Goal: Task Accomplishment & Management: Use online tool/utility

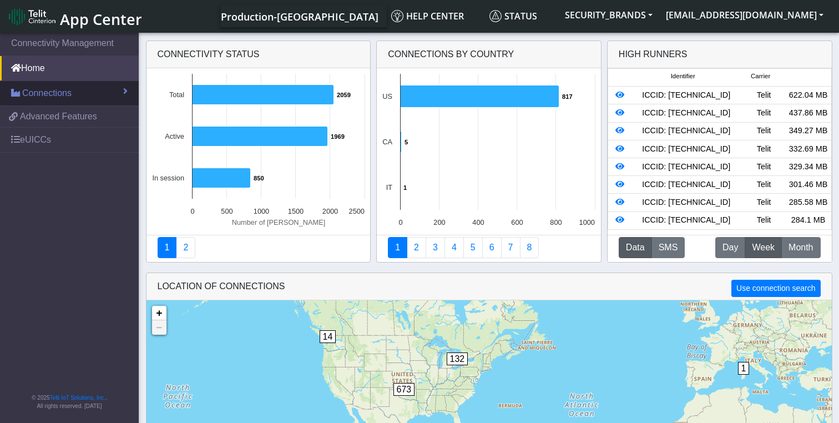
click at [44, 88] on span "Connections" at bounding box center [46, 93] width 49 height 13
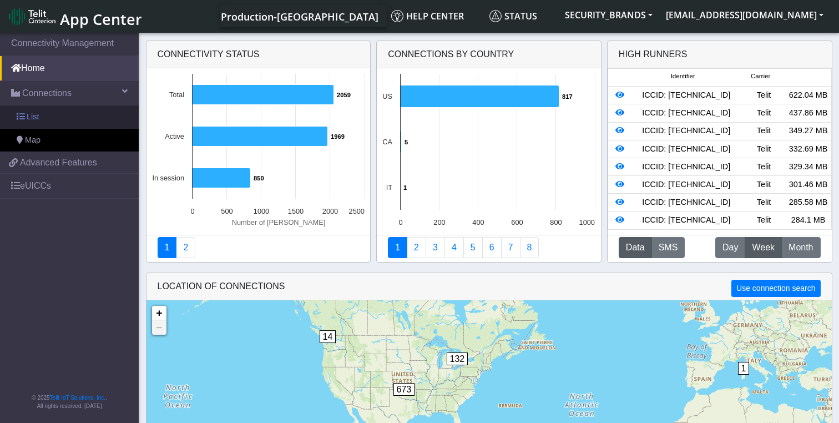
click at [40, 119] on link "List" at bounding box center [69, 116] width 139 height 23
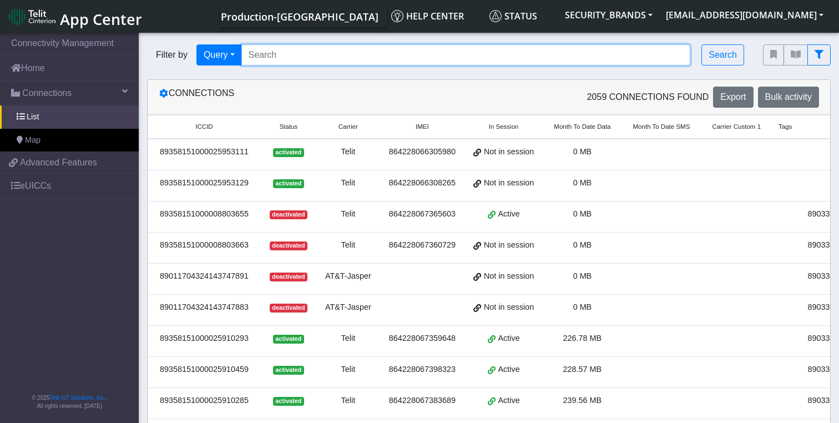
click at [275, 57] on input "Search..." at bounding box center [465, 54] width 449 height 21
paste input "89358151000025956072"
type input "89358151000025956072"
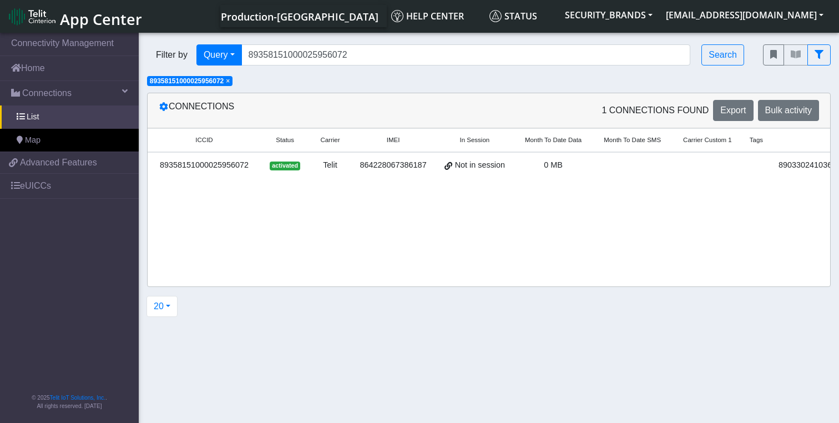
click at [214, 164] on div "89358151000025956072" at bounding box center [204, 165] width 100 height 12
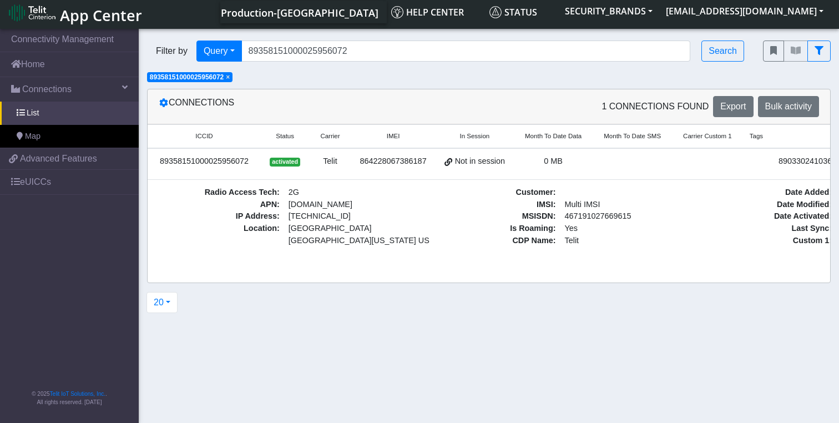
scroll to position [1, 0]
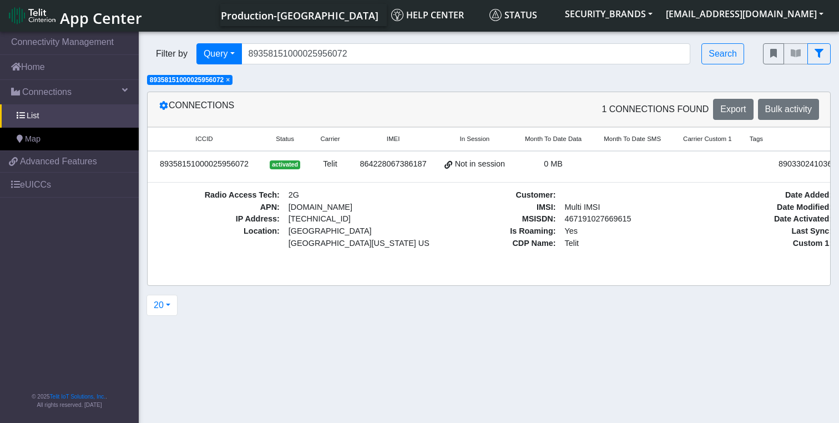
click at [290, 140] on span "Status" at bounding box center [285, 138] width 18 height 9
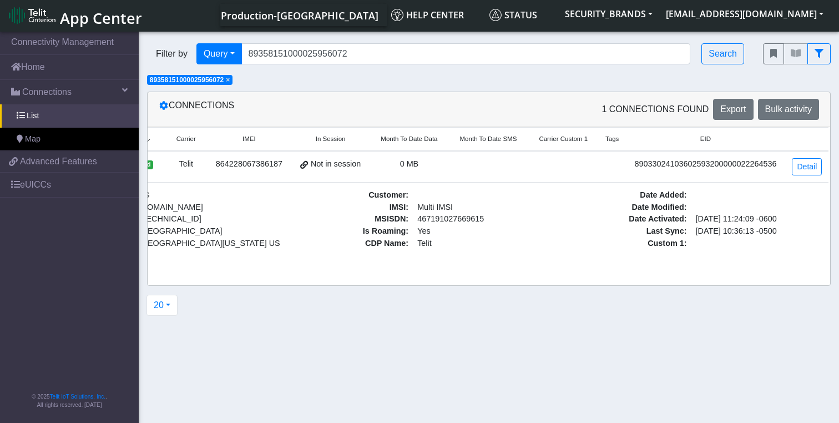
scroll to position [0, 0]
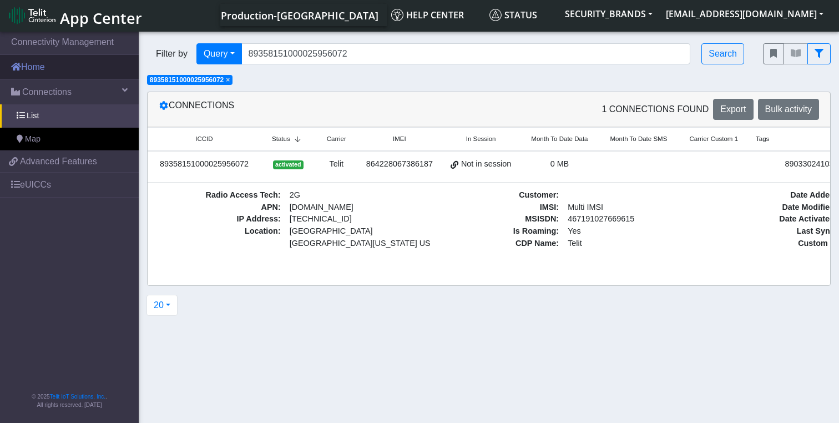
click at [29, 74] on link "Home" at bounding box center [69, 67] width 139 height 24
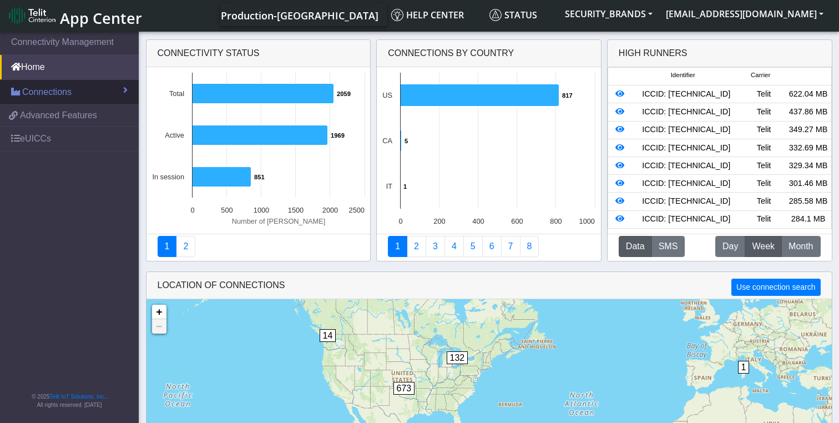
drag, startPoint x: 39, startPoint y: 92, endPoint x: 50, endPoint y: 99, distance: 13.7
click at [39, 92] on span "Connections" at bounding box center [46, 91] width 49 height 13
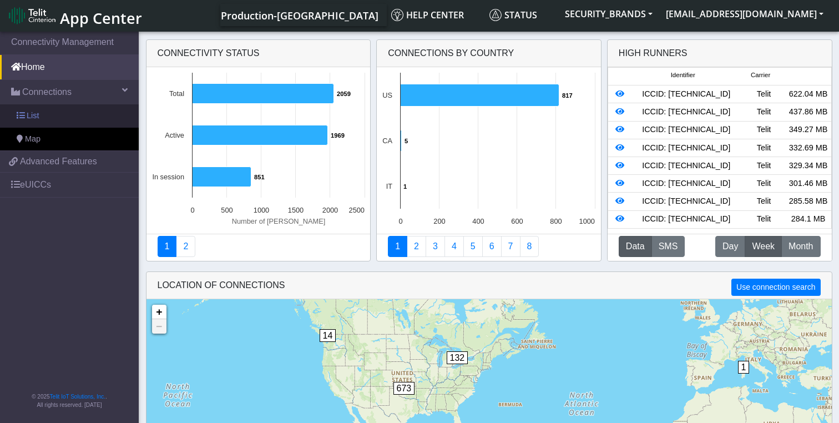
click at [38, 122] on link "List" at bounding box center [69, 115] width 139 height 23
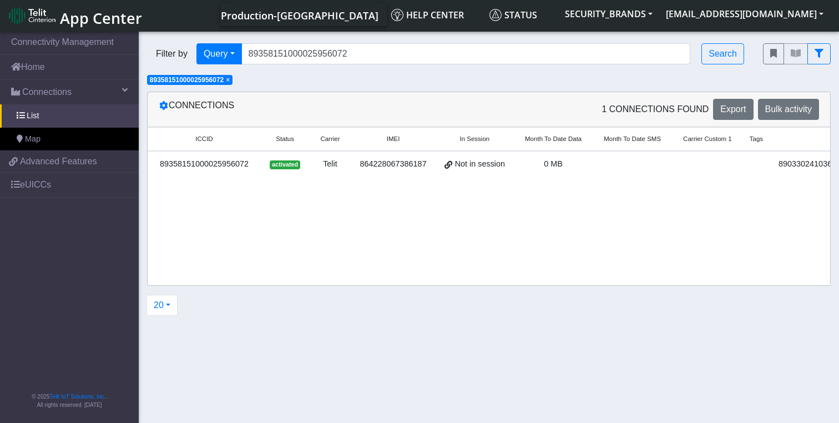
drag, startPoint x: 204, startPoint y: 165, endPoint x: 210, endPoint y: 173, distance: 9.5
click at [205, 168] on div "89358151000025956072" at bounding box center [204, 164] width 100 height 12
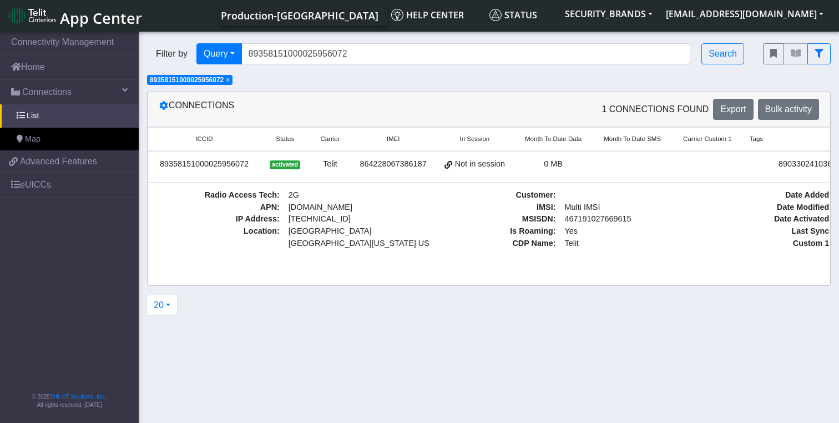
click at [282, 138] on span "Status" at bounding box center [285, 138] width 18 height 9
drag, startPoint x: 340, startPoint y: 141, endPoint x: 377, endPoint y: 179, distance: 53.4
click at [342, 143] on span "Carrier" at bounding box center [336, 138] width 19 height 9
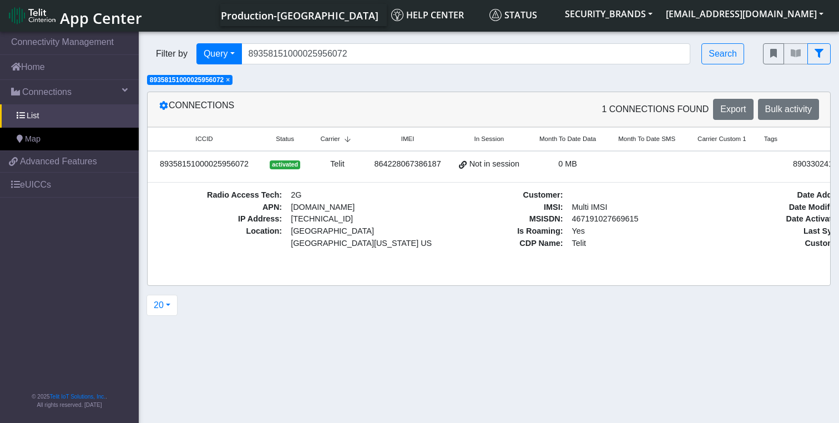
click at [414, 139] on span "IMEI" at bounding box center [407, 138] width 13 height 9
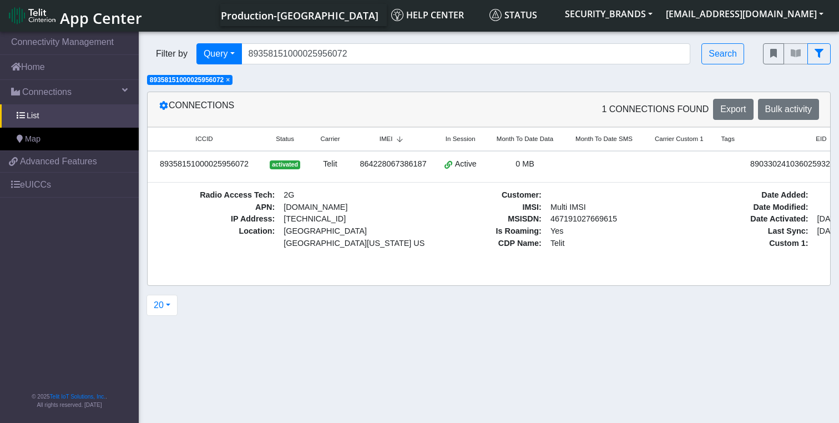
click at [468, 135] on span "In Session" at bounding box center [461, 138] width 30 height 9
click at [475, 140] on span "In Session" at bounding box center [461, 138] width 30 height 9
click at [392, 139] on span "IMEI" at bounding box center [386, 138] width 13 height 9
click at [229, 160] on div "89358151000025956072" at bounding box center [204, 164] width 100 height 12
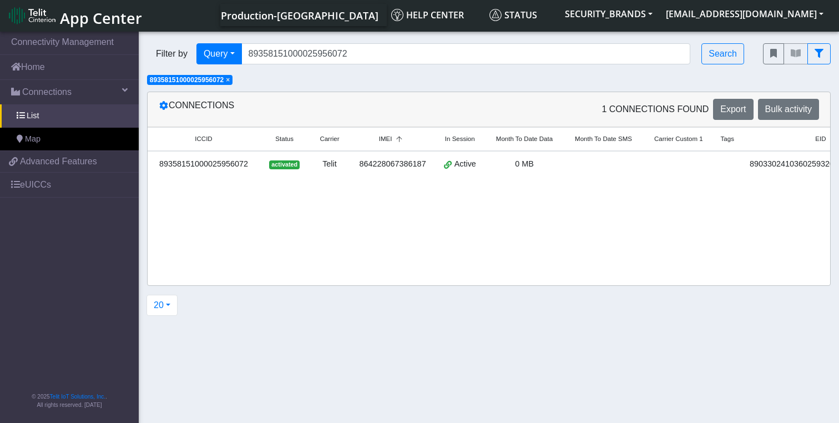
scroll to position [0, 148]
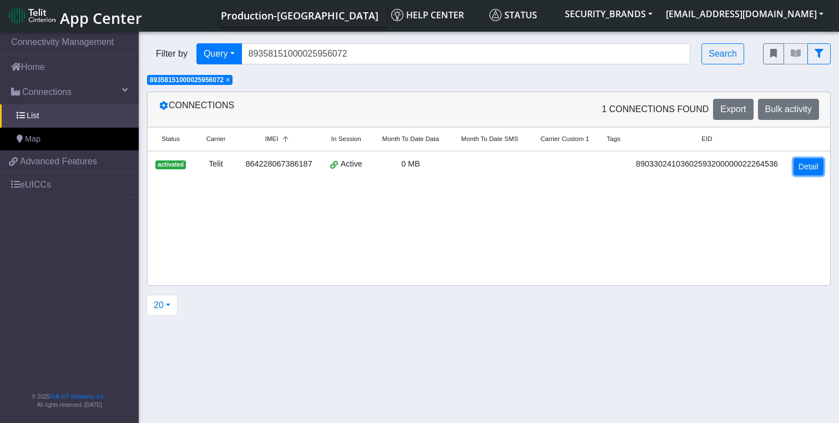
click at [800, 165] on link "Detail" at bounding box center [808, 166] width 30 height 17
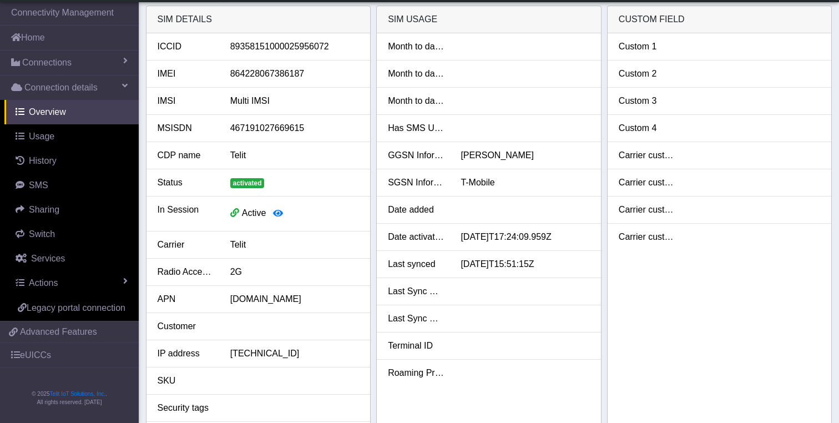
scroll to position [28, 0]
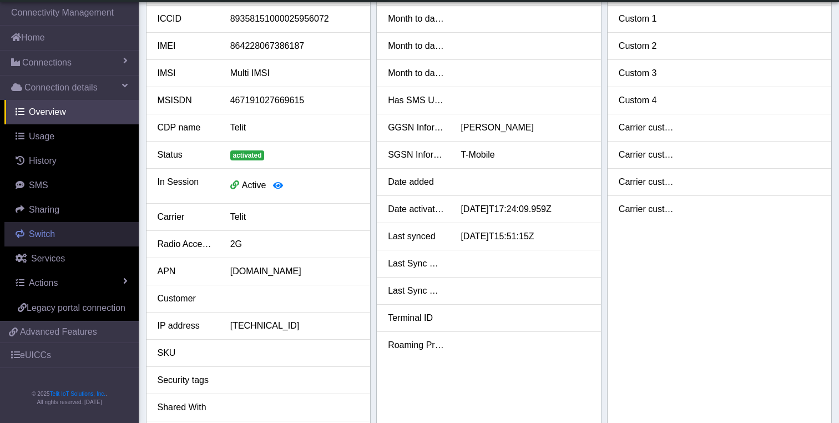
click at [38, 234] on span "Switch" at bounding box center [42, 233] width 26 height 9
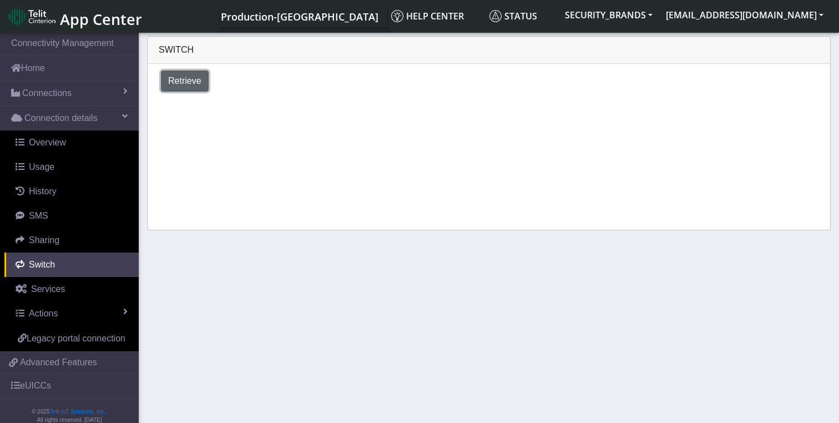
click at [191, 80] on span "Retrieve" at bounding box center [184, 80] width 33 height 9
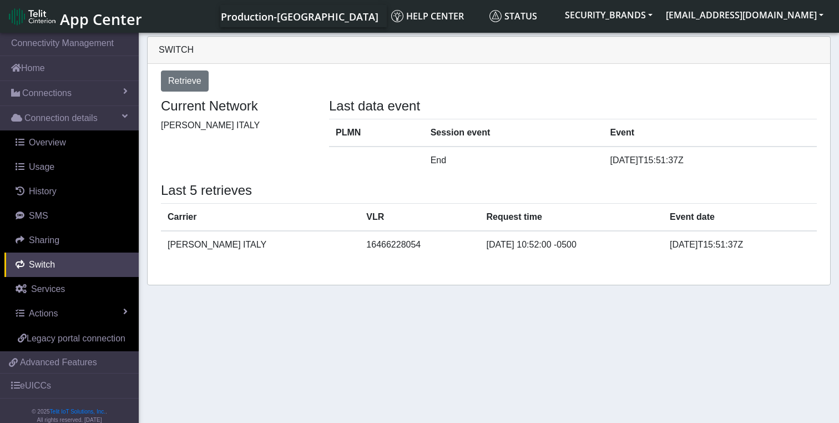
select select "[GEOGRAPHIC_DATA]"
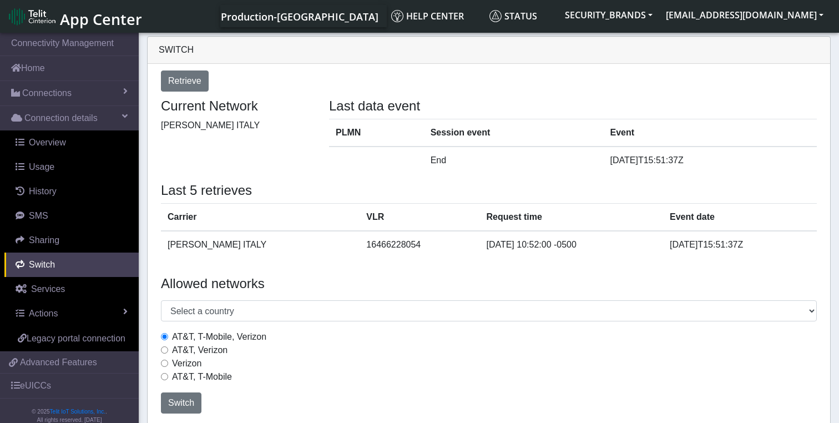
scroll to position [4, 0]
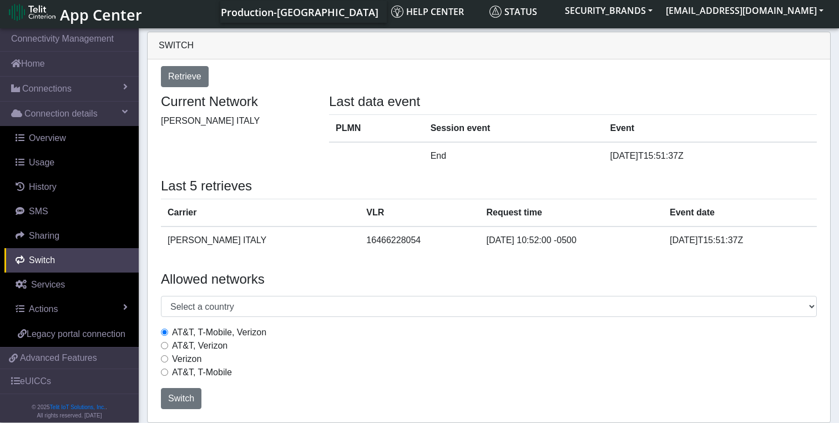
drag, startPoint x: 165, startPoint y: 344, endPoint x: 163, endPoint y: 351, distance: 7.0
click at [164, 345] on input "AT&T, Verizon" at bounding box center [164, 345] width 7 height 7
radio input "true"
click at [185, 398] on span "Switch" at bounding box center [181, 397] width 26 height 9
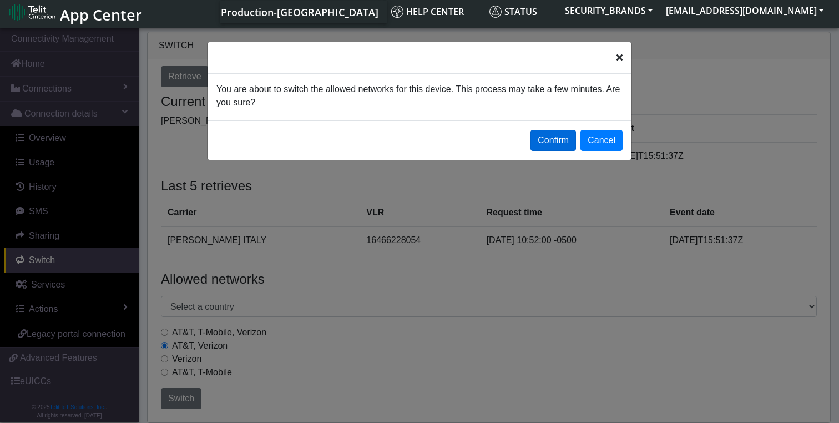
click at [554, 145] on button "Confirm" at bounding box center [552, 140] width 45 height 21
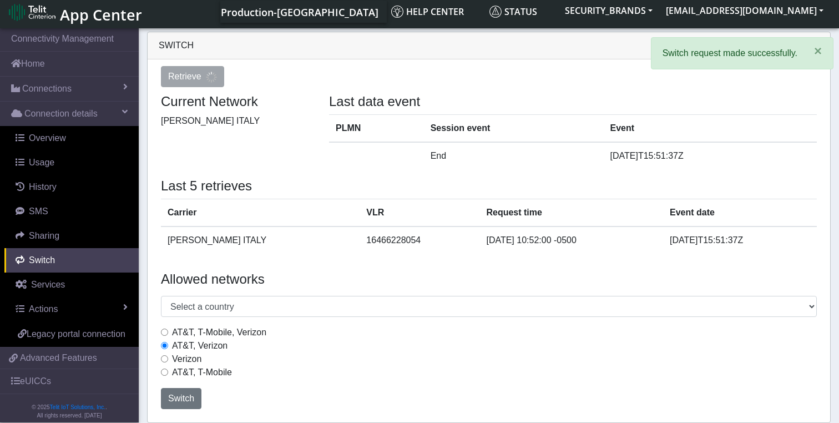
select select "[GEOGRAPHIC_DATA]"
